Goal: Communication & Community: Answer question/provide support

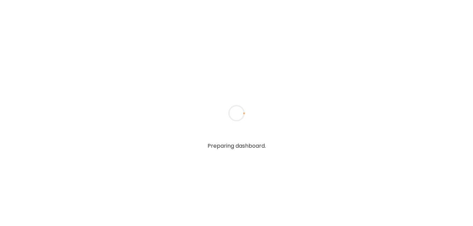
type textarea "**********"
type input "**********"
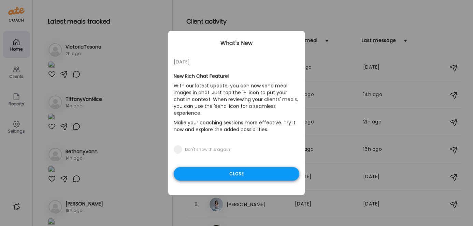
type input "**********"
click at [220, 167] on div "Close" at bounding box center [237, 174] width 126 height 14
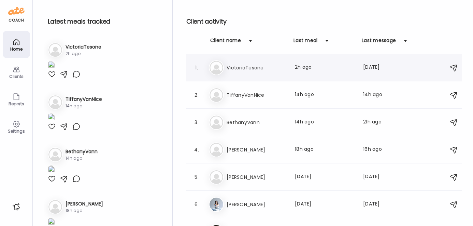
click at [251, 69] on h3 "VictoriaTesone" at bounding box center [257, 68] width 60 height 8
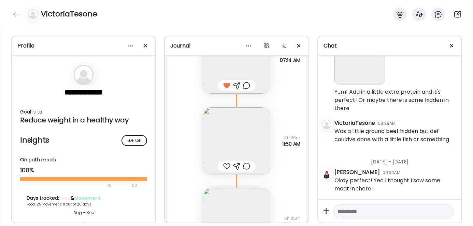
scroll to position [14070, 0]
click at [223, 166] on div at bounding box center [226, 167] width 7 height 8
click at [227, 143] on img at bounding box center [236, 141] width 67 height 67
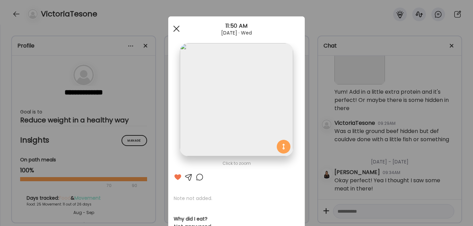
click at [172, 28] on div at bounding box center [177, 29] width 14 height 14
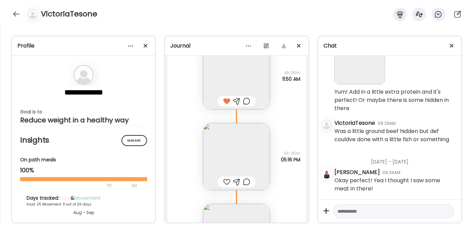
scroll to position [14140, 0]
click at [220, 146] on img at bounding box center [236, 152] width 67 height 67
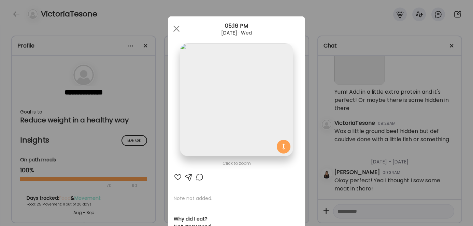
click at [174, 175] on div at bounding box center [178, 177] width 8 height 8
click at [176, 29] on div at bounding box center [177, 29] width 14 height 14
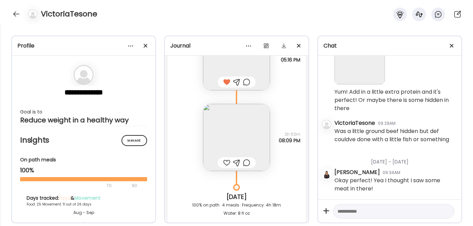
scroll to position [14251, 0]
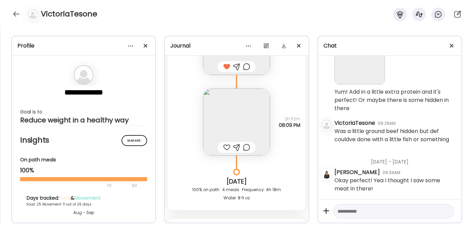
click at [226, 127] on img at bounding box center [236, 121] width 67 height 67
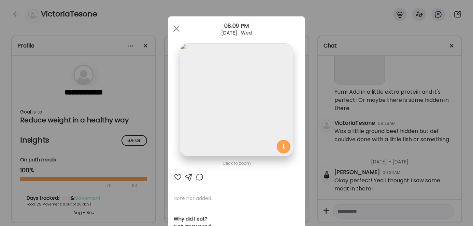
click at [176, 177] on div at bounding box center [178, 177] width 8 height 8
click at [175, 32] on div at bounding box center [177, 29] width 14 height 14
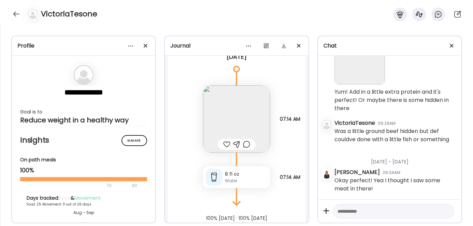
scroll to position [14453, 0]
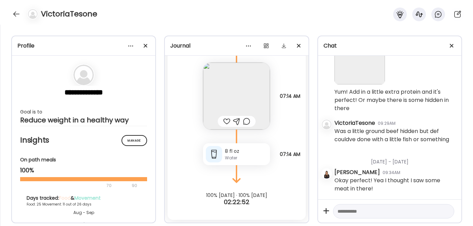
click at [219, 84] on img at bounding box center [236, 95] width 67 height 67
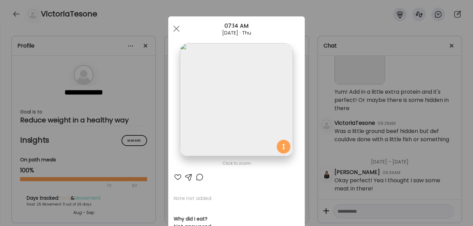
click at [174, 175] on div at bounding box center [178, 177] width 8 height 8
click at [175, 26] on div at bounding box center [177, 29] width 14 height 14
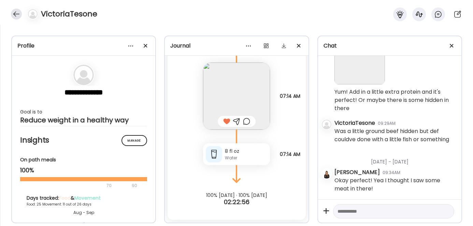
click at [18, 13] on div at bounding box center [16, 14] width 11 height 11
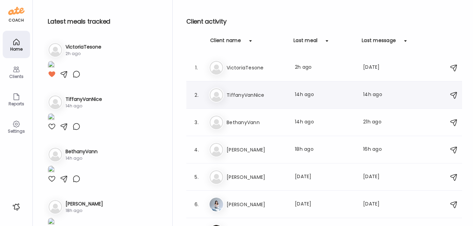
click at [234, 92] on h3 "TiffanyVanNice" at bounding box center [257, 95] width 60 height 8
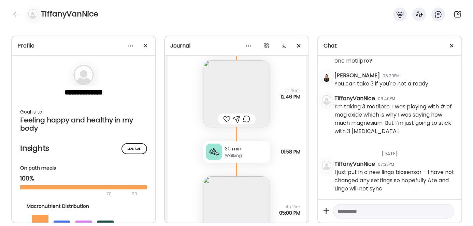
scroll to position [9788, 0]
click at [236, 88] on img at bounding box center [236, 95] width 67 height 67
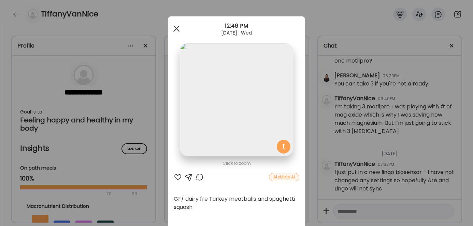
click at [174, 29] on span at bounding box center [176, 29] width 6 height 6
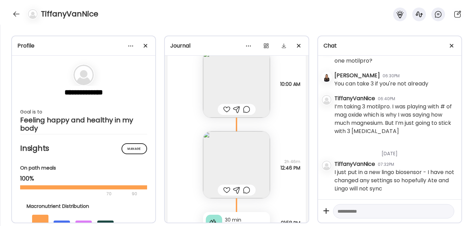
scroll to position [9900, 0]
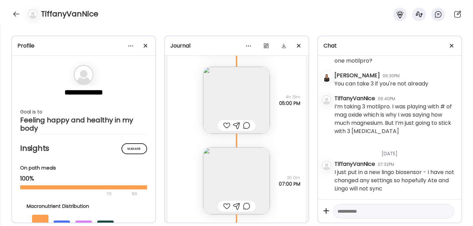
click at [350, 212] on textarea at bounding box center [388, 211] width 100 height 8
type textarea "**********"
drag, startPoint x: 369, startPoint y: 212, endPoint x: 331, endPoint y: 200, distance: 40.3
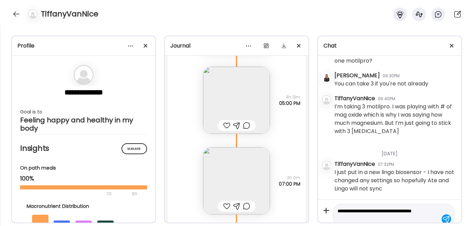
click at [331, 200] on div "**********" at bounding box center [389, 210] width 143 height 23
type textarea "**********"
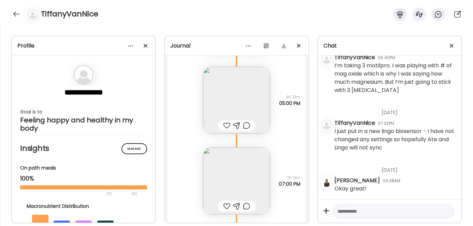
scroll to position [3956, 0]
click at [356, 212] on textarea at bounding box center [388, 211] width 100 height 8
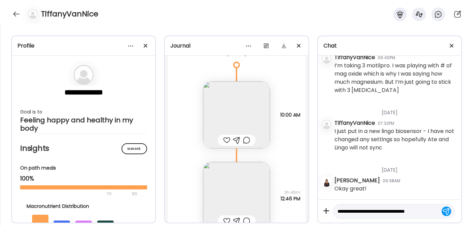
scroll to position [8, 0]
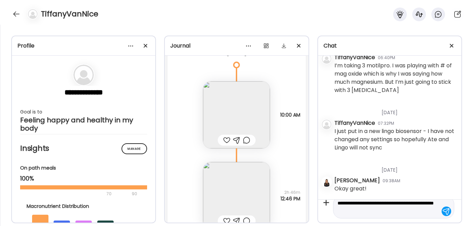
type textarea "**********"
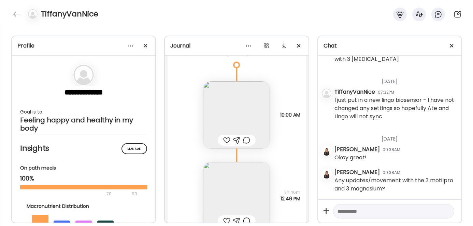
scroll to position [3987, 0]
click at [236, 111] on img at bounding box center [236, 114] width 67 height 67
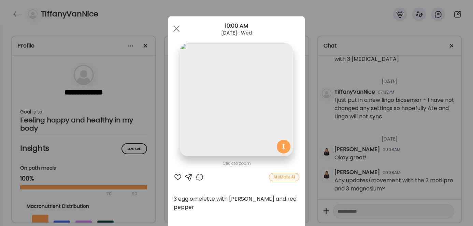
click at [175, 178] on div at bounding box center [178, 177] width 8 height 8
click at [174, 27] on div at bounding box center [177, 29] width 14 height 14
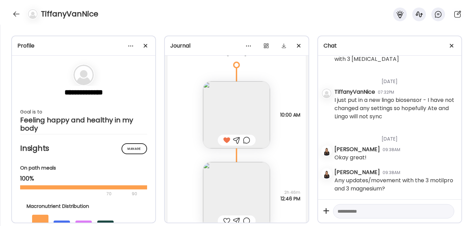
click at [228, 181] on img at bounding box center [236, 195] width 67 height 67
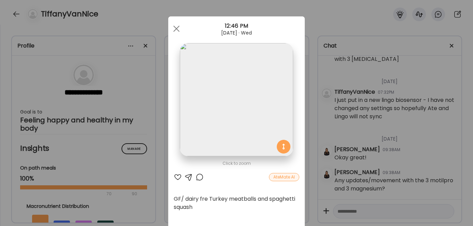
click at [174, 177] on div at bounding box center [178, 177] width 8 height 8
click at [175, 27] on span at bounding box center [176, 29] width 6 height 6
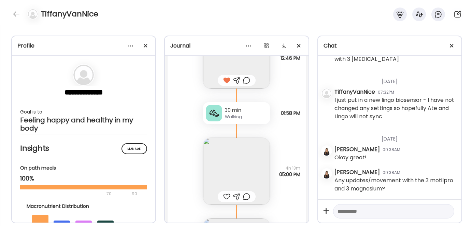
scroll to position [9841, 0]
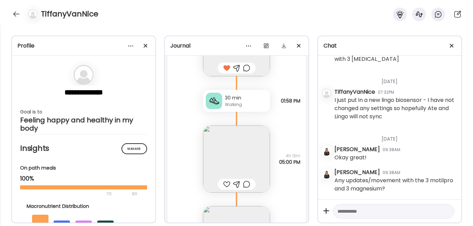
click at [231, 151] on img at bounding box center [236, 158] width 67 height 67
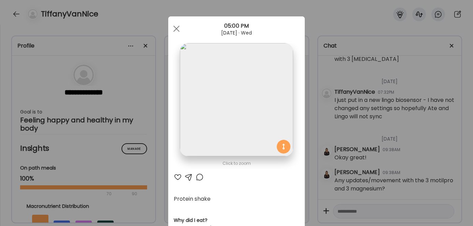
click at [175, 177] on div at bounding box center [178, 177] width 8 height 8
click at [175, 24] on div at bounding box center [177, 29] width 14 height 14
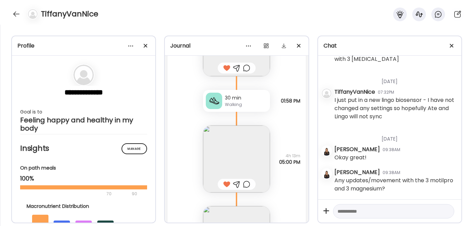
scroll to position [9949, 0]
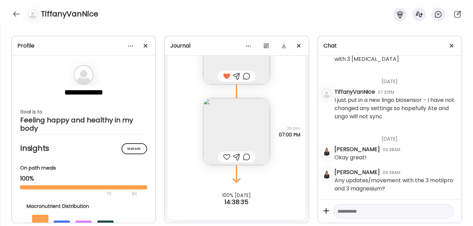
click at [224, 122] on img at bounding box center [236, 131] width 67 height 67
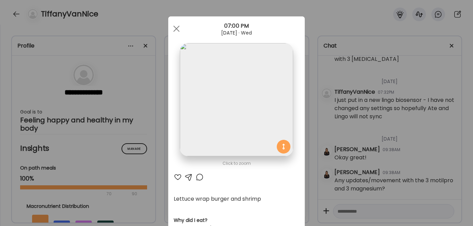
click at [175, 178] on div at bounding box center [178, 177] width 8 height 8
click at [173, 26] on div at bounding box center [177, 29] width 14 height 14
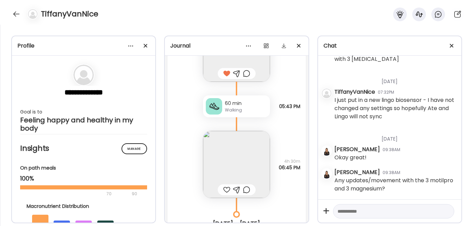
scroll to position [9463, 0]
click at [226, 189] on div at bounding box center [226, 189] width 7 height 8
click at [18, 15] on div at bounding box center [16, 14] width 11 height 11
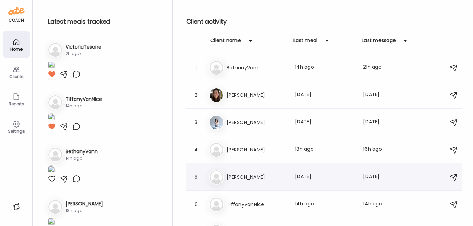
scroll to position [16, 0]
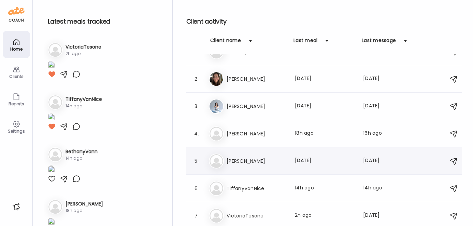
click at [259, 162] on h3 "[PERSON_NAME]" at bounding box center [257, 161] width 60 height 8
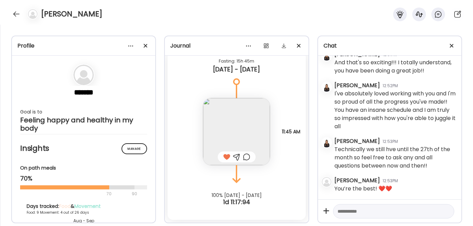
scroll to position [13077, 0]
click at [130, 44] on div at bounding box center [131, 46] width 14 height 14
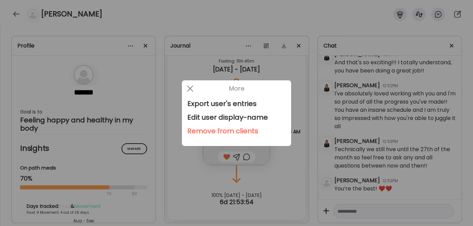
click at [209, 130] on div "Remove from clients" at bounding box center [236, 131] width 98 height 14
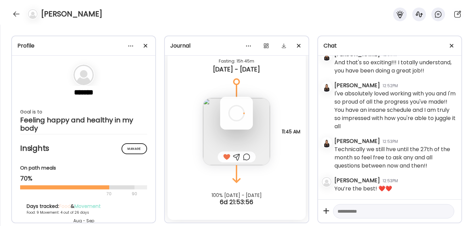
scroll to position [0, 0]
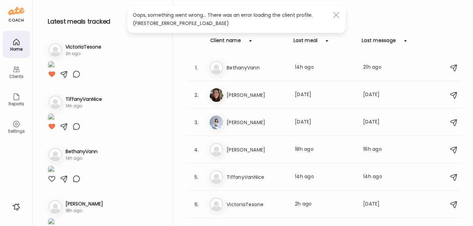
click at [336, 14] on div at bounding box center [336, 15] width 14 height 14
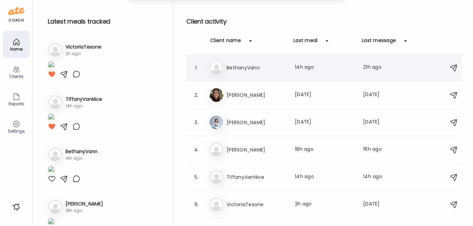
click at [242, 69] on h3 "BethanyVann" at bounding box center [257, 68] width 60 height 8
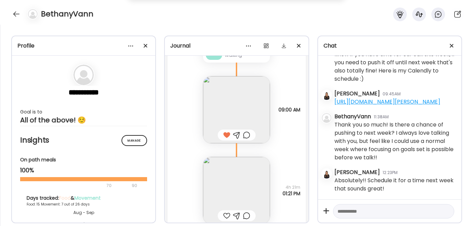
scroll to position [8614, 0]
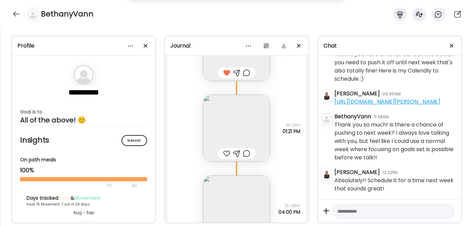
click at [229, 132] on img at bounding box center [236, 128] width 67 height 67
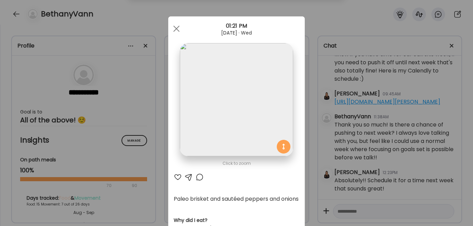
click at [175, 176] on div at bounding box center [178, 177] width 8 height 8
click at [173, 26] on span at bounding box center [176, 29] width 6 height 6
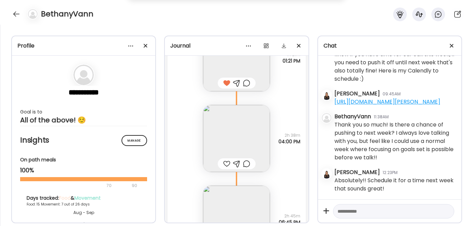
scroll to position [8684, 0]
click at [224, 164] on div at bounding box center [226, 163] width 7 height 8
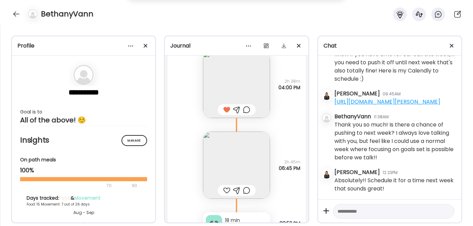
scroll to position [8754, 0]
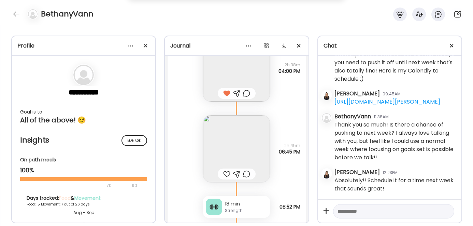
click at [228, 144] on img at bounding box center [236, 148] width 67 height 67
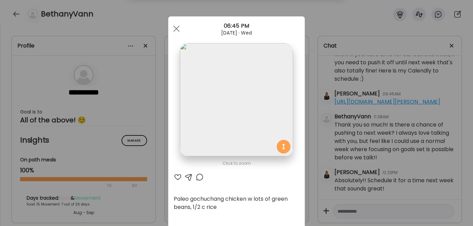
click at [176, 176] on div at bounding box center [178, 177] width 8 height 8
click at [173, 29] on span at bounding box center [176, 29] width 6 height 6
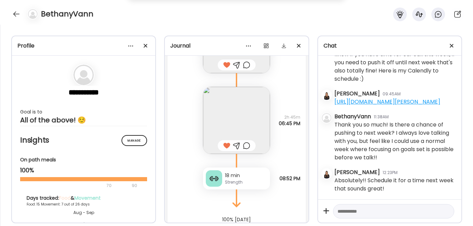
scroll to position [8807, 0]
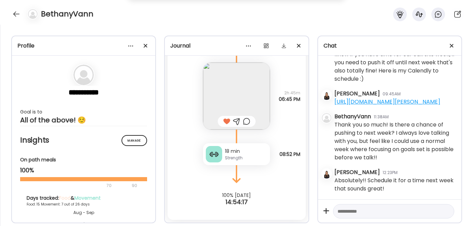
click at [222, 156] on div "18 min Strength" at bounding box center [236, 154] width 67 height 22
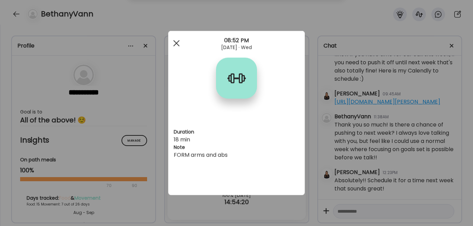
click at [174, 43] on div at bounding box center [177, 44] width 14 height 14
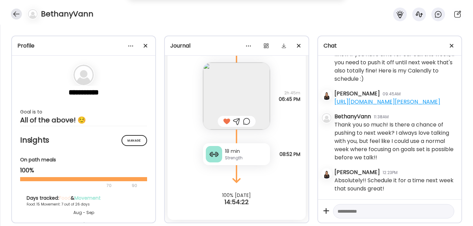
click at [17, 15] on div at bounding box center [16, 14] width 11 height 11
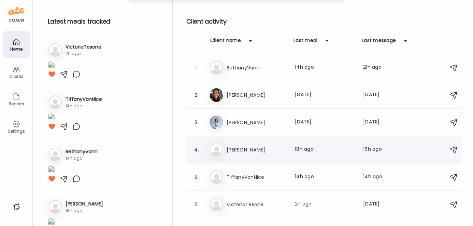
click at [252, 150] on h3 "[PERSON_NAME]" at bounding box center [257, 149] width 60 height 8
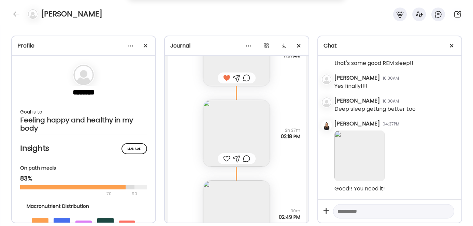
scroll to position [14466, 0]
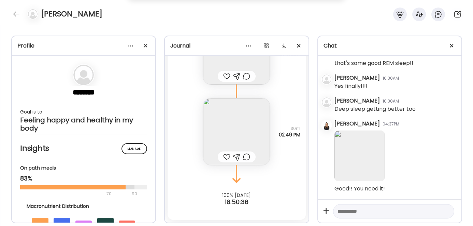
click at [224, 158] on div at bounding box center [226, 157] width 7 height 8
click at [224, 74] on div at bounding box center [226, 76] width 7 height 8
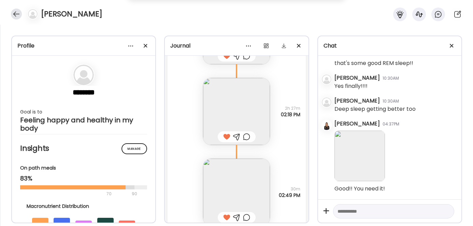
click at [15, 15] on div at bounding box center [16, 14] width 11 height 11
